Goal: Find specific page/section: Find specific page/section

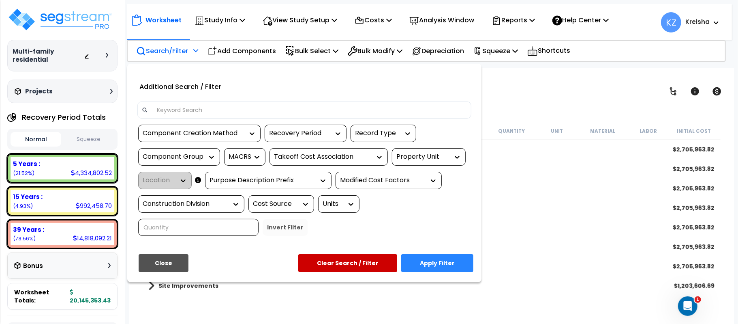
click at [573, 107] on div at bounding box center [369, 162] width 738 height 324
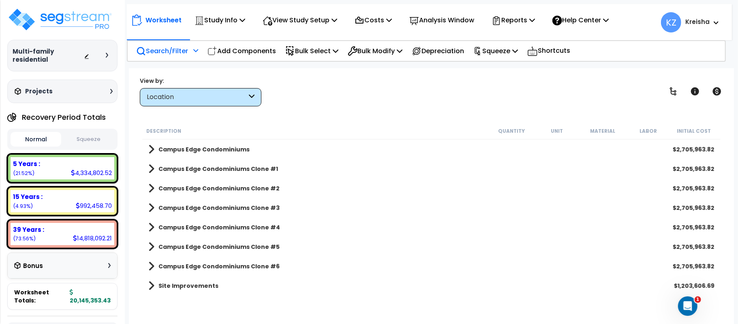
click at [315, 85] on div "View by: Location High to Low - Component Cost" at bounding box center [431, 91] width 589 height 30
click at [312, 94] on div "View by: Location High to Low - Component Cost" at bounding box center [431, 91] width 589 height 30
click at [488, 97] on div "View by: Location High to Low - Component Cost" at bounding box center [431, 91] width 589 height 30
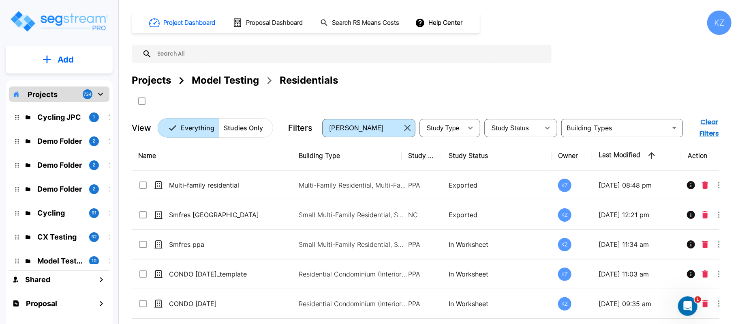
click at [221, 84] on div "Model Testing" at bounding box center [225, 80] width 67 height 15
